Goal: Transaction & Acquisition: Purchase product/service

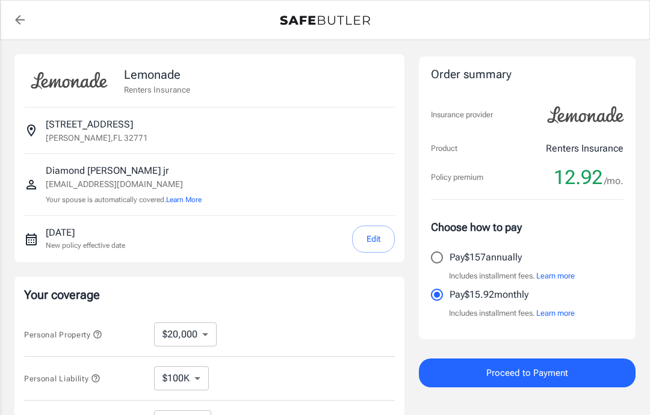
select select "20000"
select select "500"
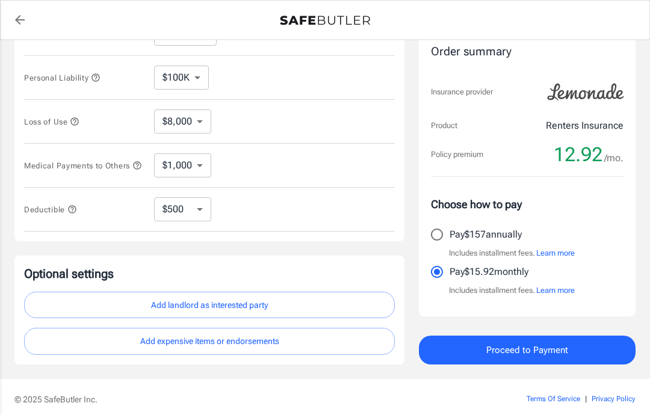
scroll to position [305, 0]
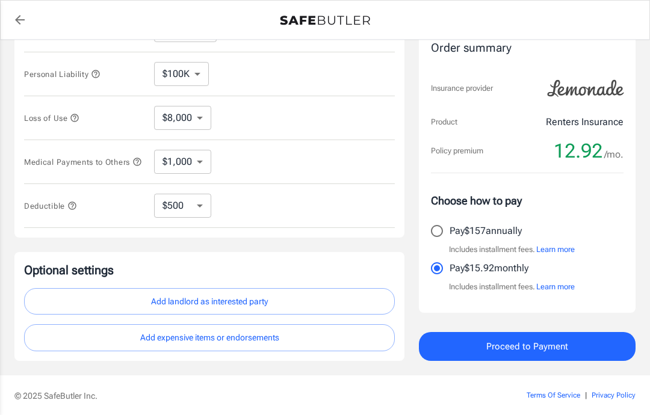
click at [526, 347] on span "Proceed to Payment" at bounding box center [527, 347] width 82 height 16
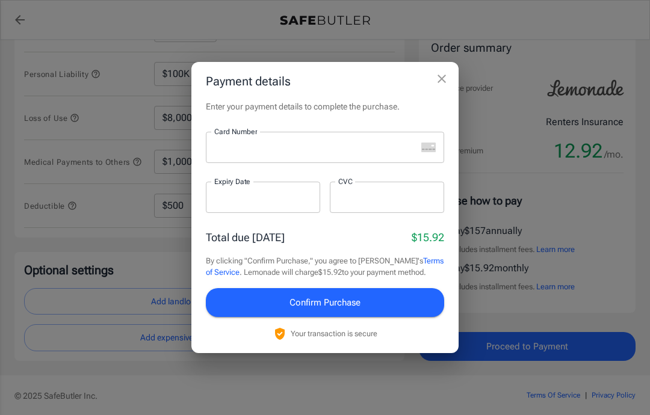
click at [258, 163] on div at bounding box center [311, 147] width 211 height 31
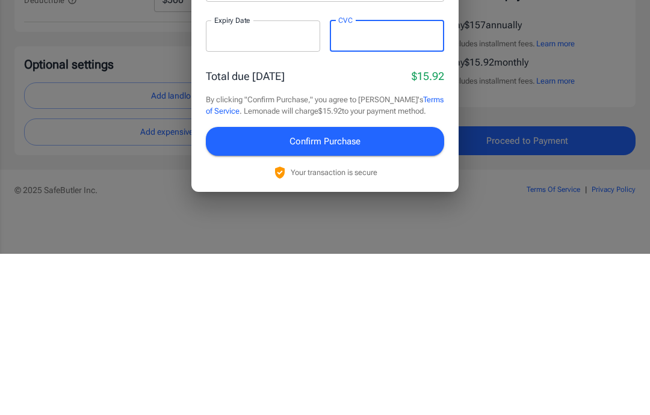
click at [385, 288] on button "Confirm Purchase" at bounding box center [325, 302] width 238 height 29
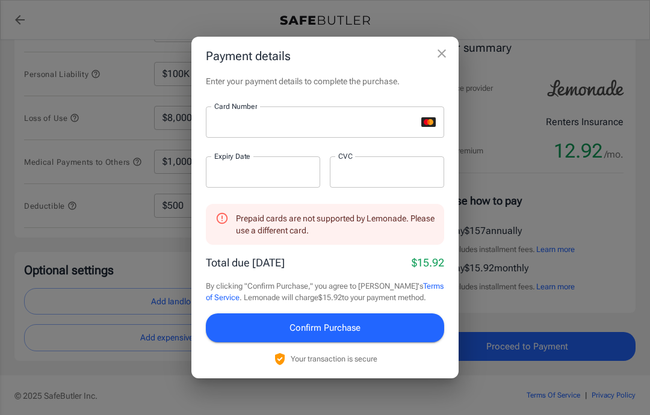
click at [258, 188] on div at bounding box center [263, 172] width 114 height 31
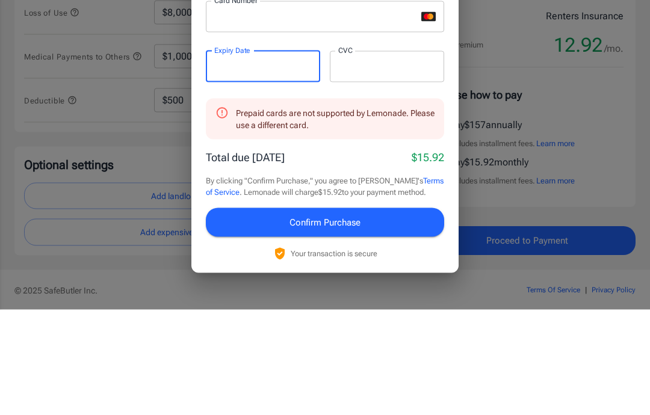
click at [599, 102] on div "Payment details Enter your payment details to complete the purchase. Card Numbe…" at bounding box center [325, 207] width 650 height 415
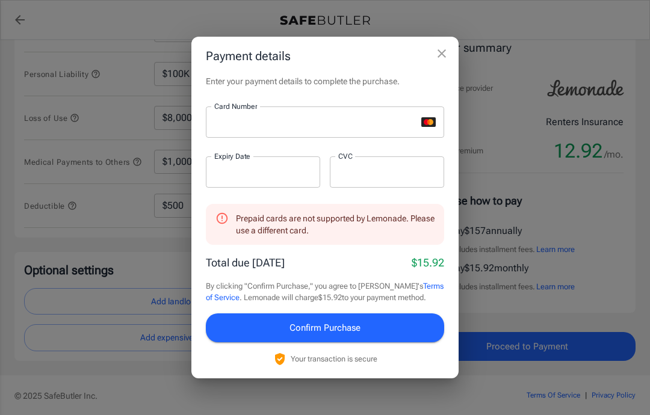
click at [402, 338] on button "Confirm Purchase" at bounding box center [325, 328] width 238 height 29
click at [443, 61] on icon "close" at bounding box center [442, 53] width 14 height 14
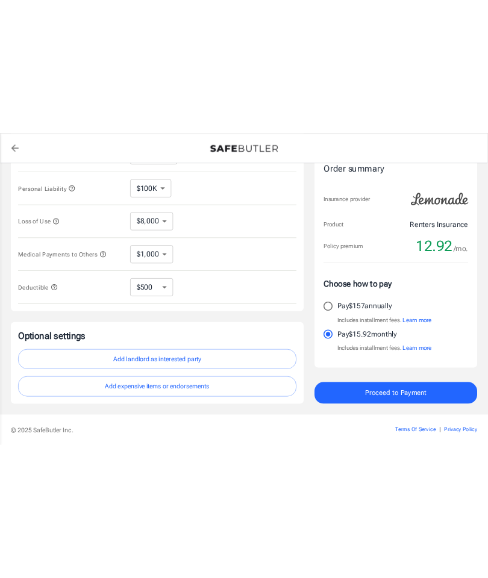
scroll to position [190, 0]
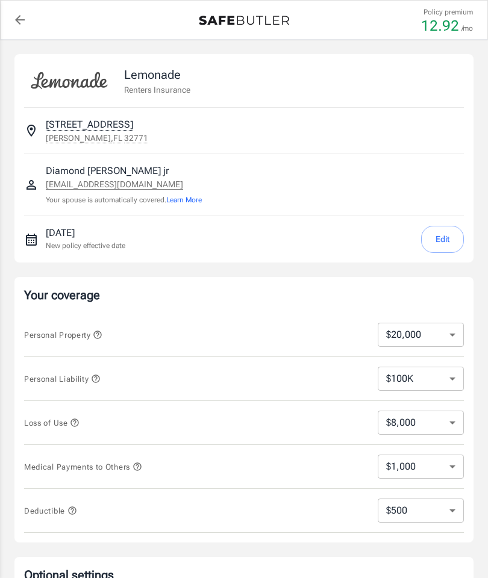
select select "20000"
select select "500"
